Goal: Find specific page/section: Find specific page/section

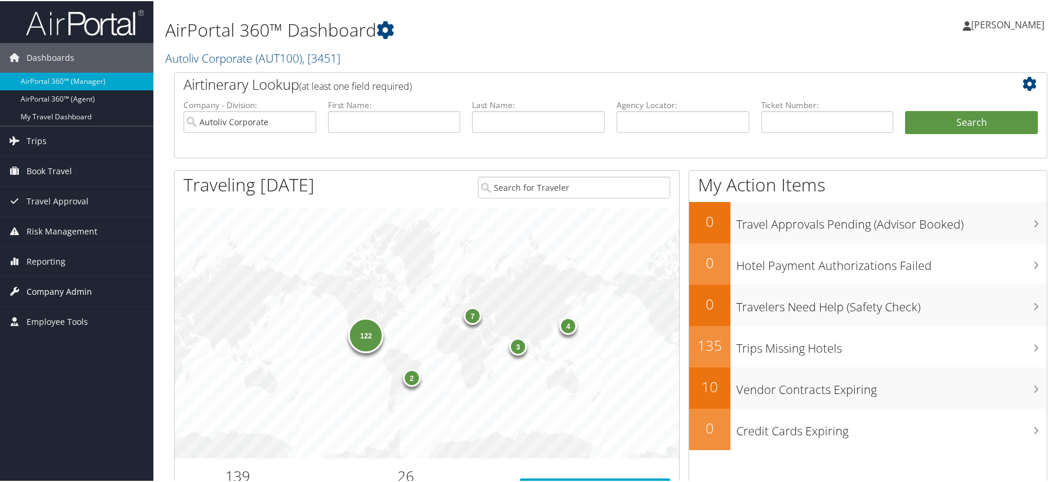
click at [55, 296] on span "Company Admin" at bounding box center [60, 291] width 66 height 30
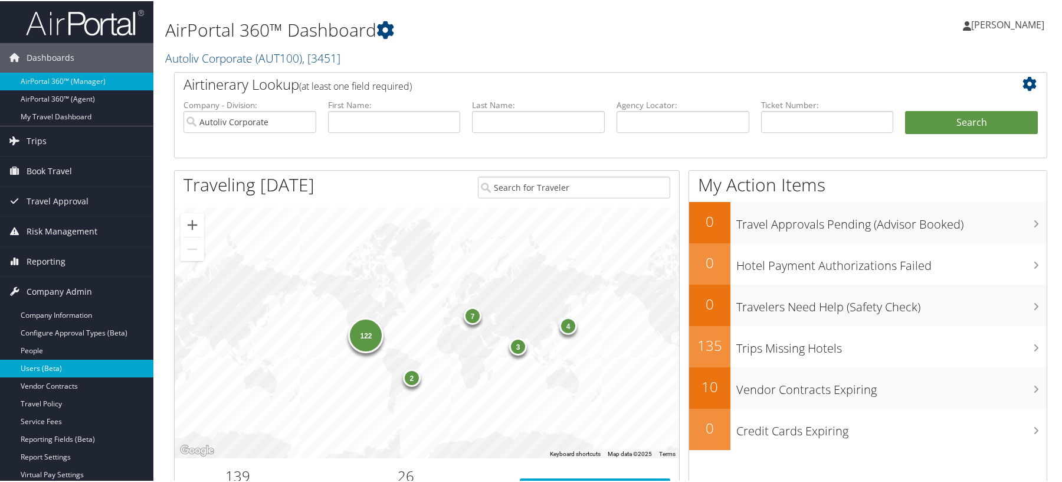
click at [64, 369] on link "Users (Beta)" at bounding box center [76, 367] width 153 height 18
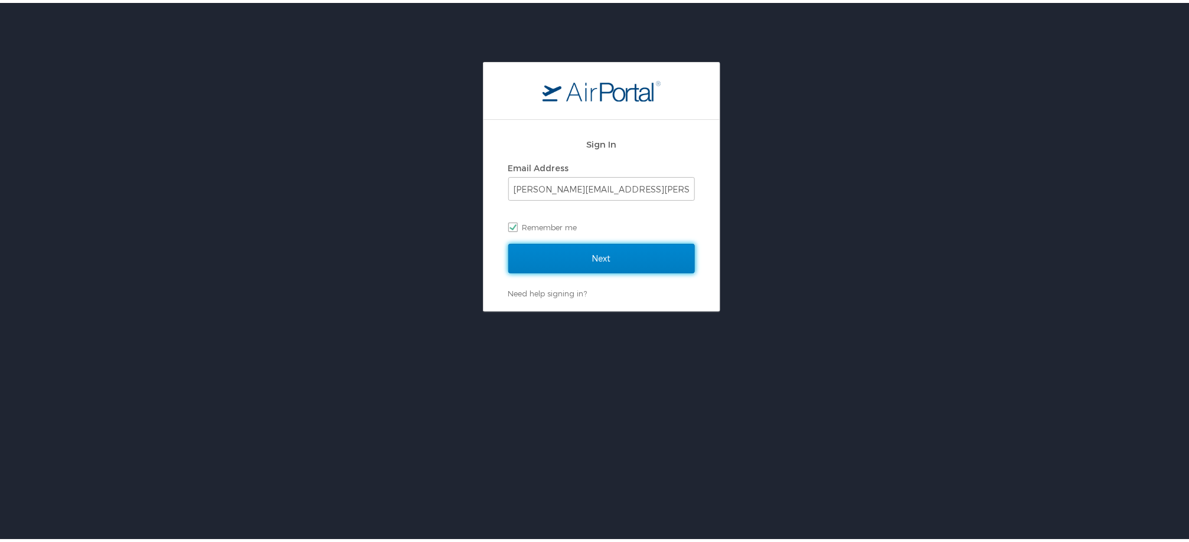
click at [599, 254] on input "Next" at bounding box center [601, 256] width 187 height 30
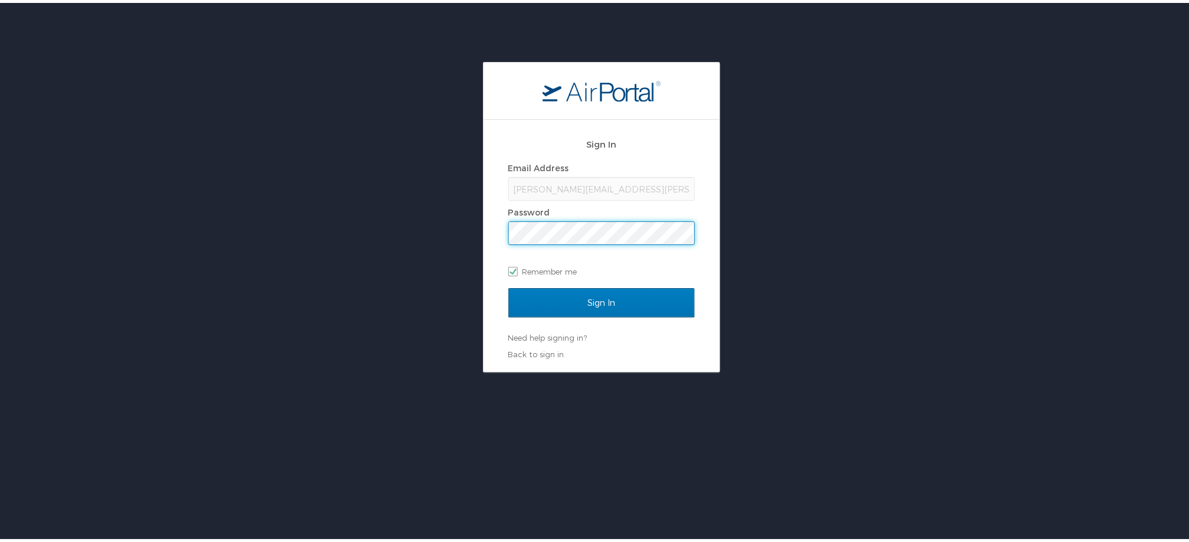
click at [508, 285] on input "Sign In" at bounding box center [601, 300] width 187 height 30
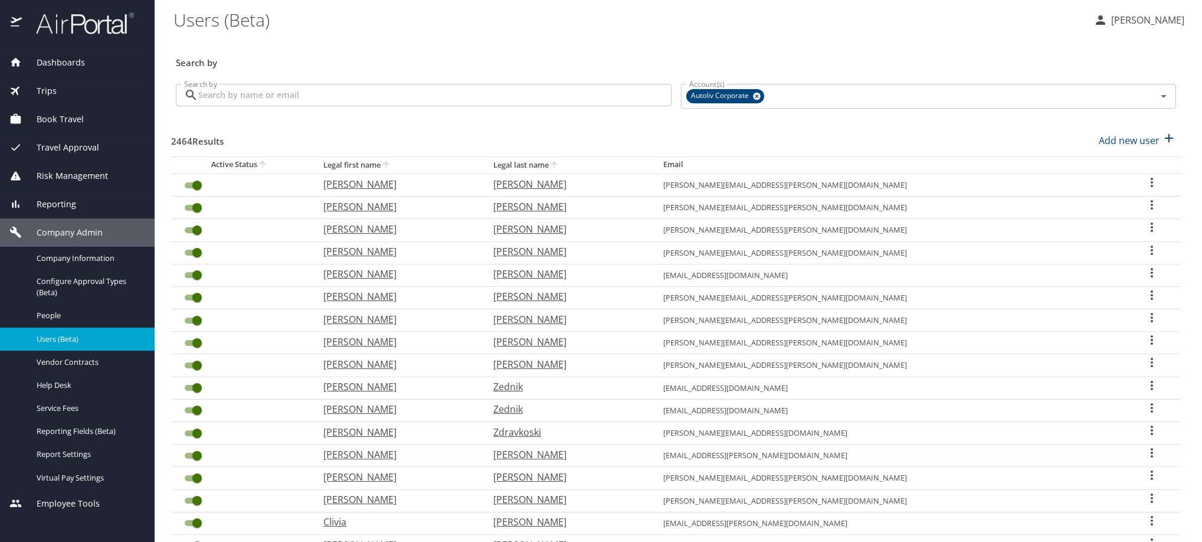
click at [86, 345] on span "Users (Beta)" at bounding box center [89, 338] width 104 height 11
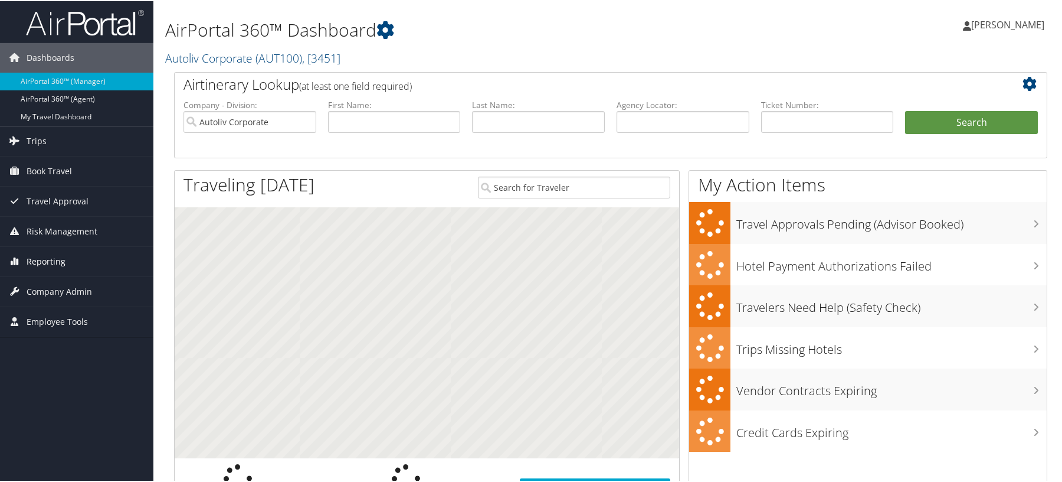
click at [27, 258] on span "Reporting" at bounding box center [46, 261] width 39 height 30
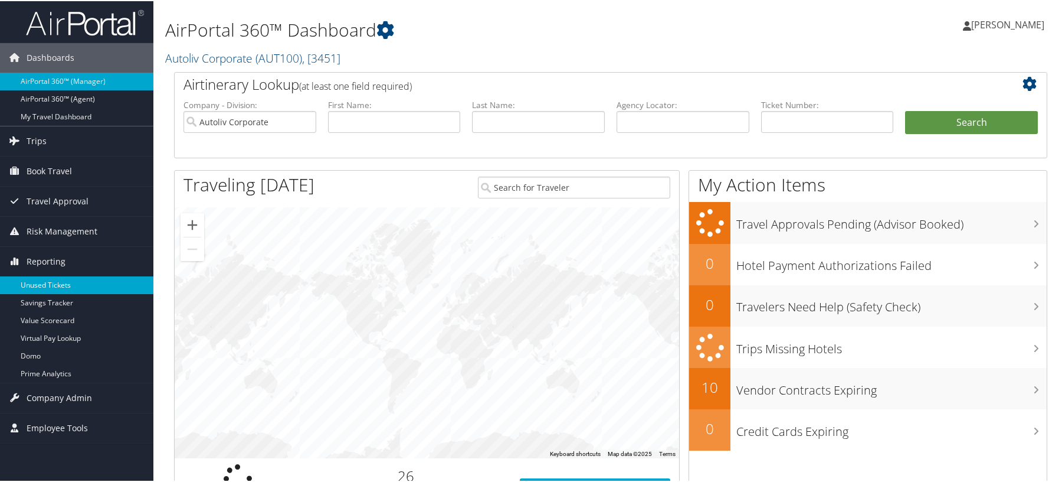
click at [26, 283] on link "Unused Tickets" at bounding box center [76, 284] width 153 height 18
